Goal: Navigation & Orientation: Find specific page/section

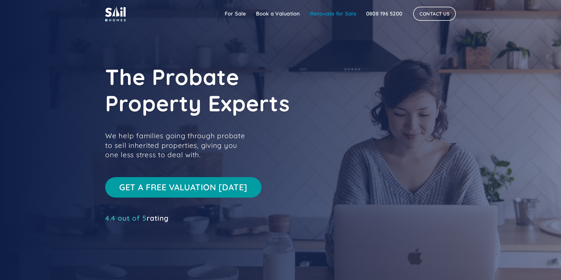
click at [324, 13] on link "Renovate for Sale" at bounding box center [333, 14] width 56 height 12
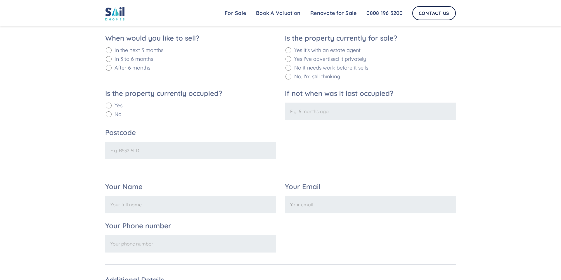
scroll to position [422, 0]
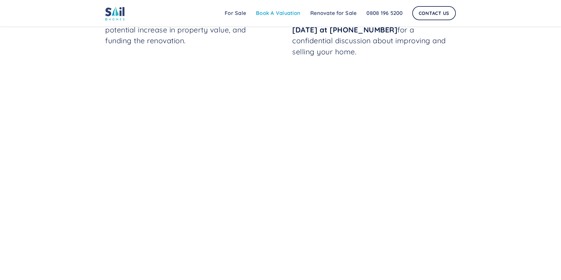
click at [277, 12] on link "Book A Valuation" at bounding box center [278, 13] width 54 height 12
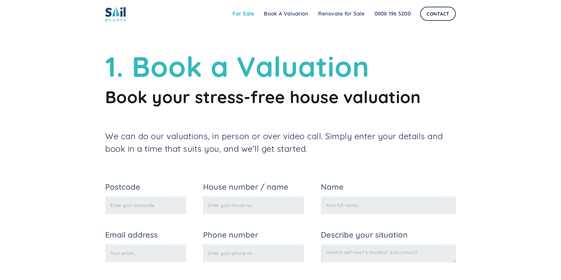
click at [249, 11] on link "For Sale" at bounding box center [243, 14] width 31 height 12
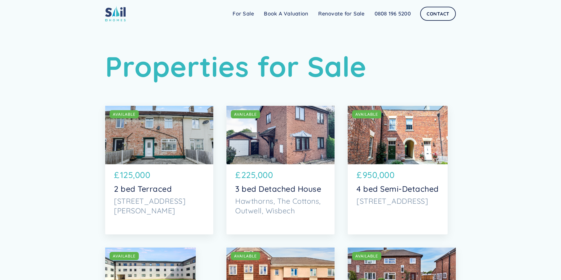
click at [112, 10] on img at bounding box center [115, 13] width 20 height 15
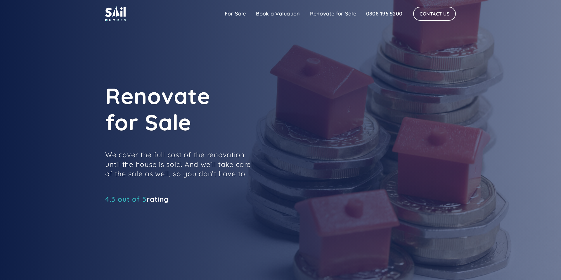
scroll to position [422, 0]
